Goal: Transaction & Acquisition: Download file/media

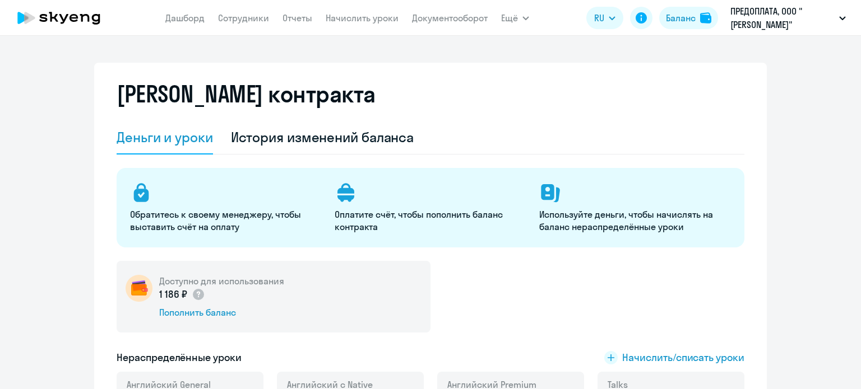
select select "english_adult_not_native_speaker"
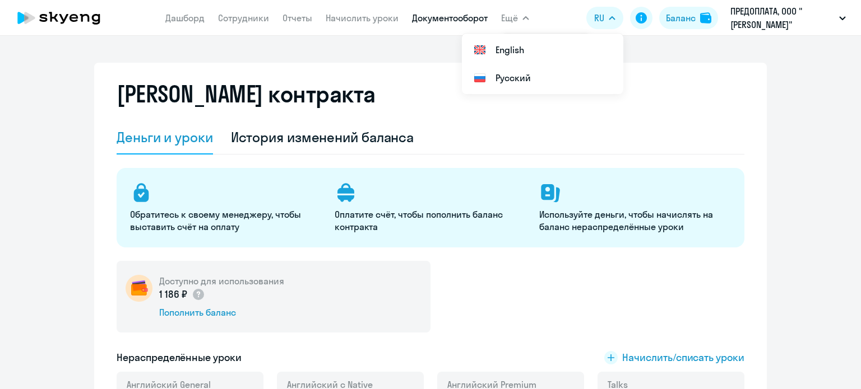
click at [473, 21] on link "Документооборот" at bounding box center [450, 17] width 76 height 11
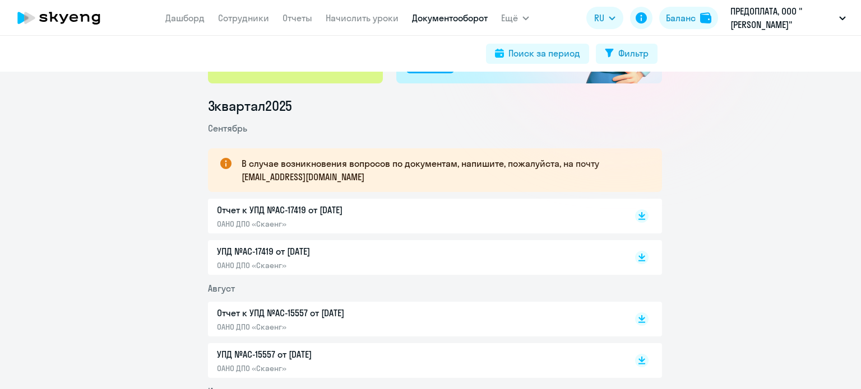
scroll to position [168, 0]
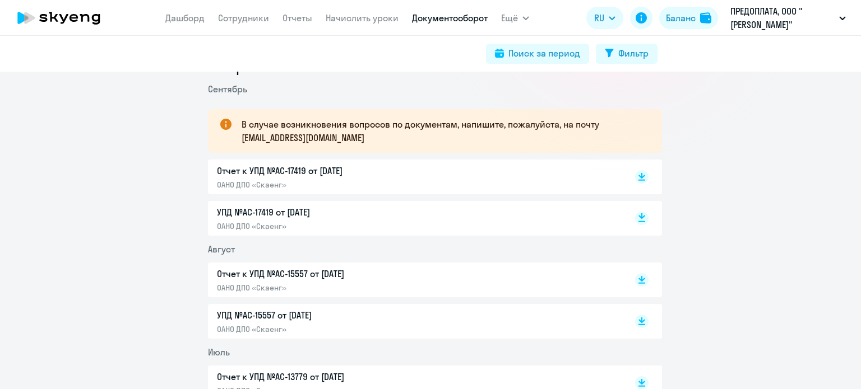
click at [635, 216] on rect at bounding box center [641, 218] width 13 height 13
click at [635, 177] on rect at bounding box center [641, 176] width 13 height 13
